Goal: Information Seeking & Learning: Learn about a topic

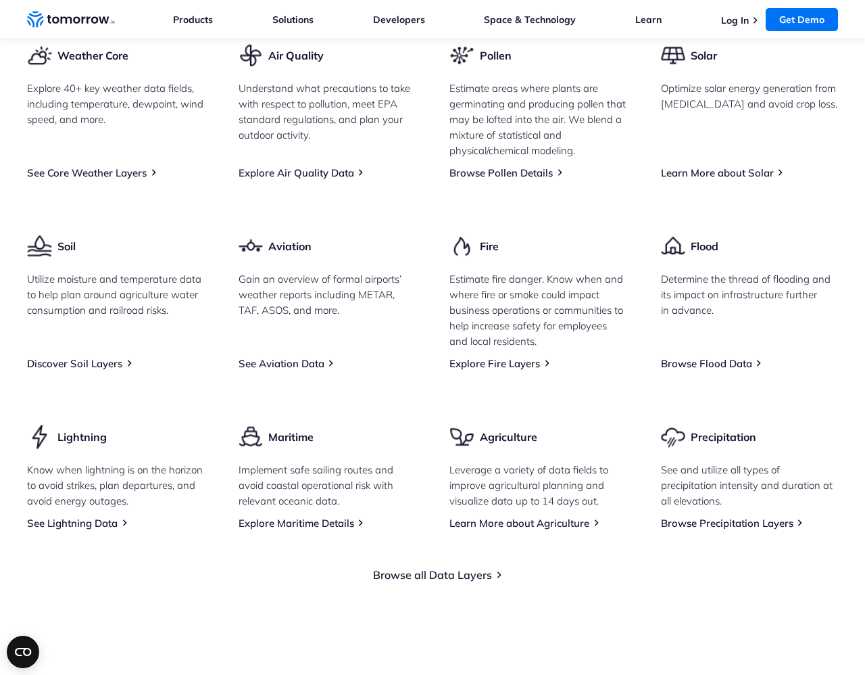
scroll to position [1752, 0]
click at [729, 529] on link "Browse Precipitation Layers" at bounding box center [727, 522] width 133 height 13
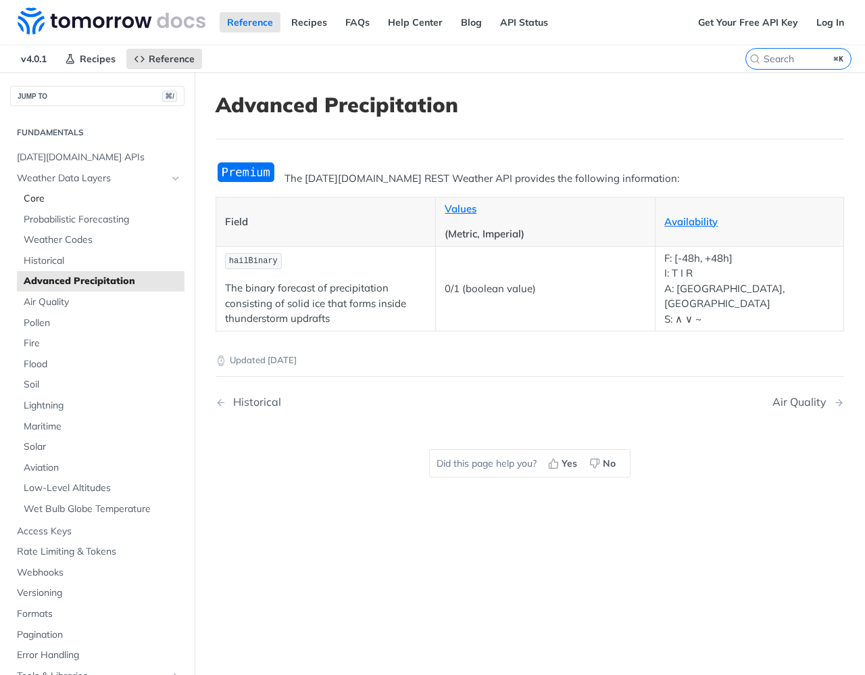
click at [80, 198] on span "Core" at bounding box center [103, 199] width 158 height 14
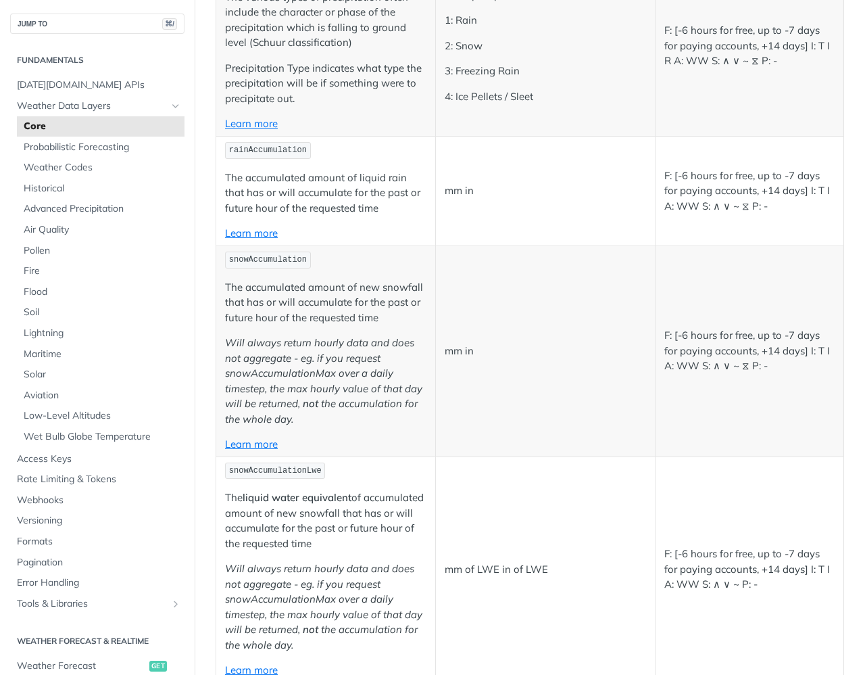
scroll to position [2489, 0]
